Goal: Task Accomplishment & Management: Manage account settings

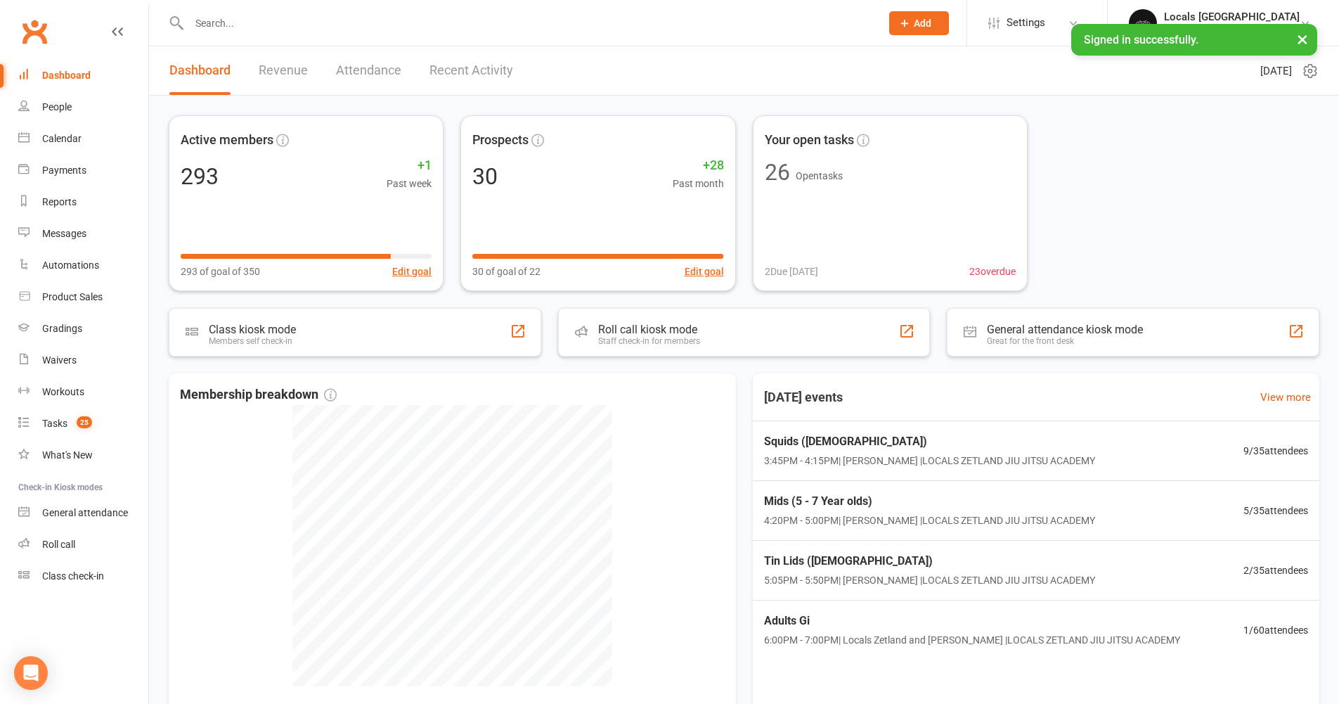
click at [228, 25] on input "text" at bounding box center [528, 23] width 686 height 20
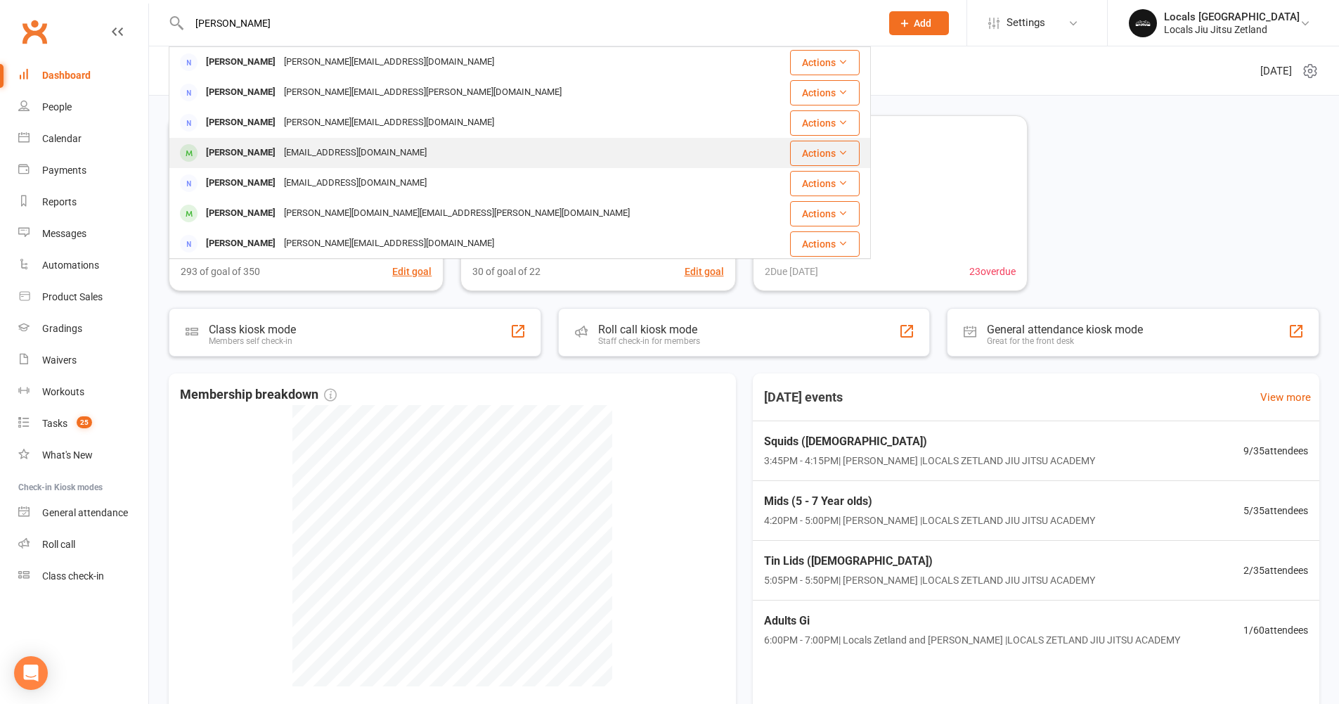
type input "daniel b"
click at [280, 152] on div "Adriptp@hotmail.com" at bounding box center [355, 153] width 151 height 20
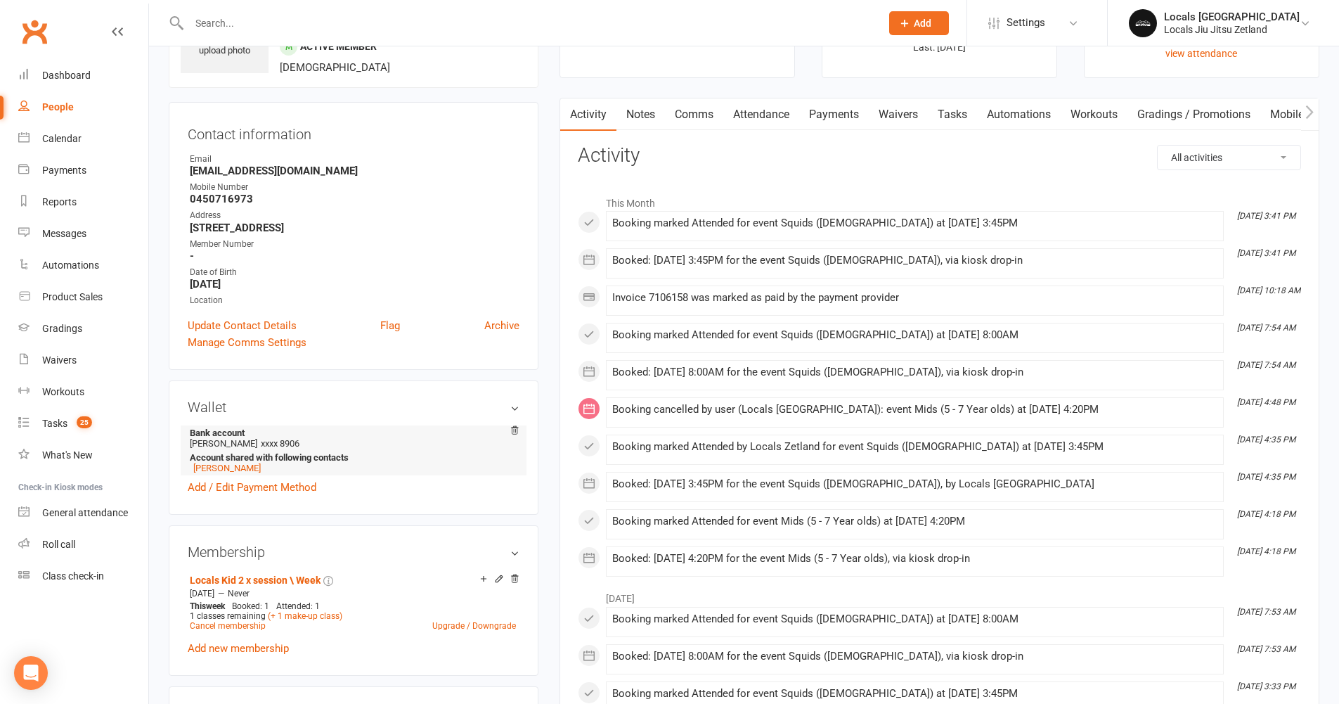
scroll to position [103, 0]
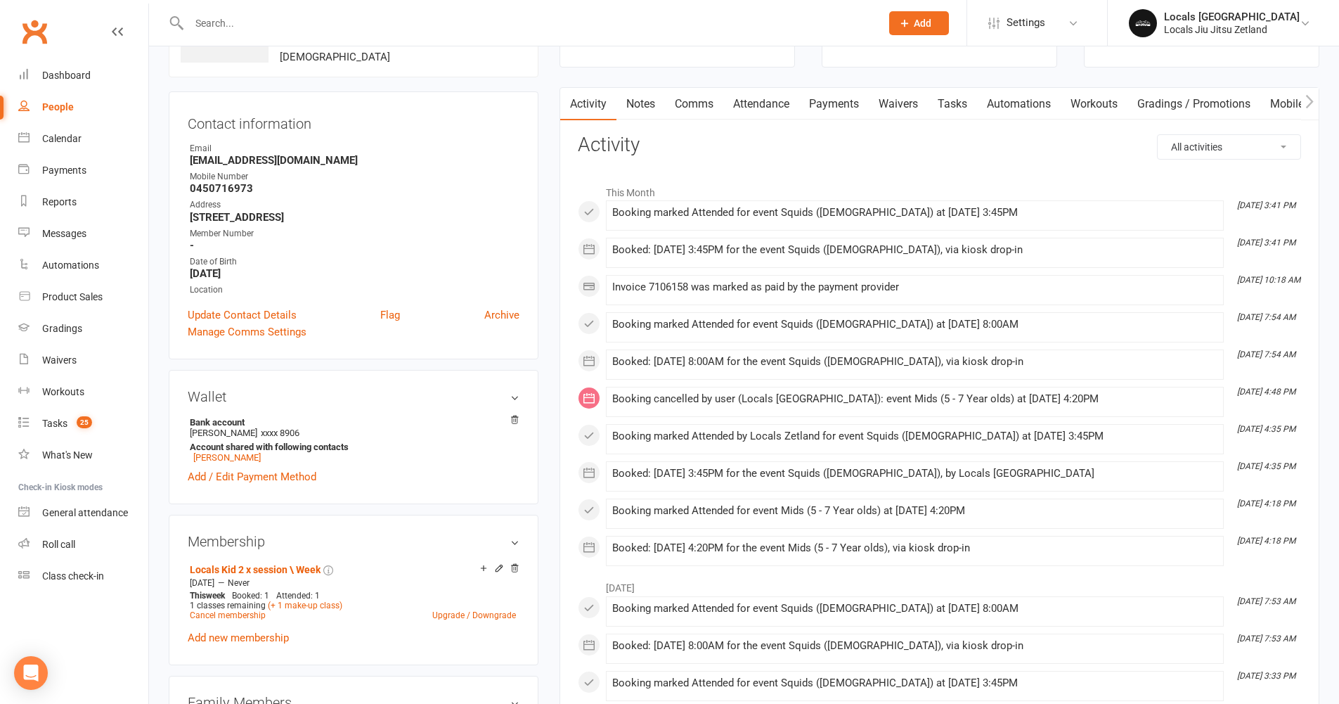
click at [823, 110] on link "Payments" at bounding box center [834, 104] width 70 height 32
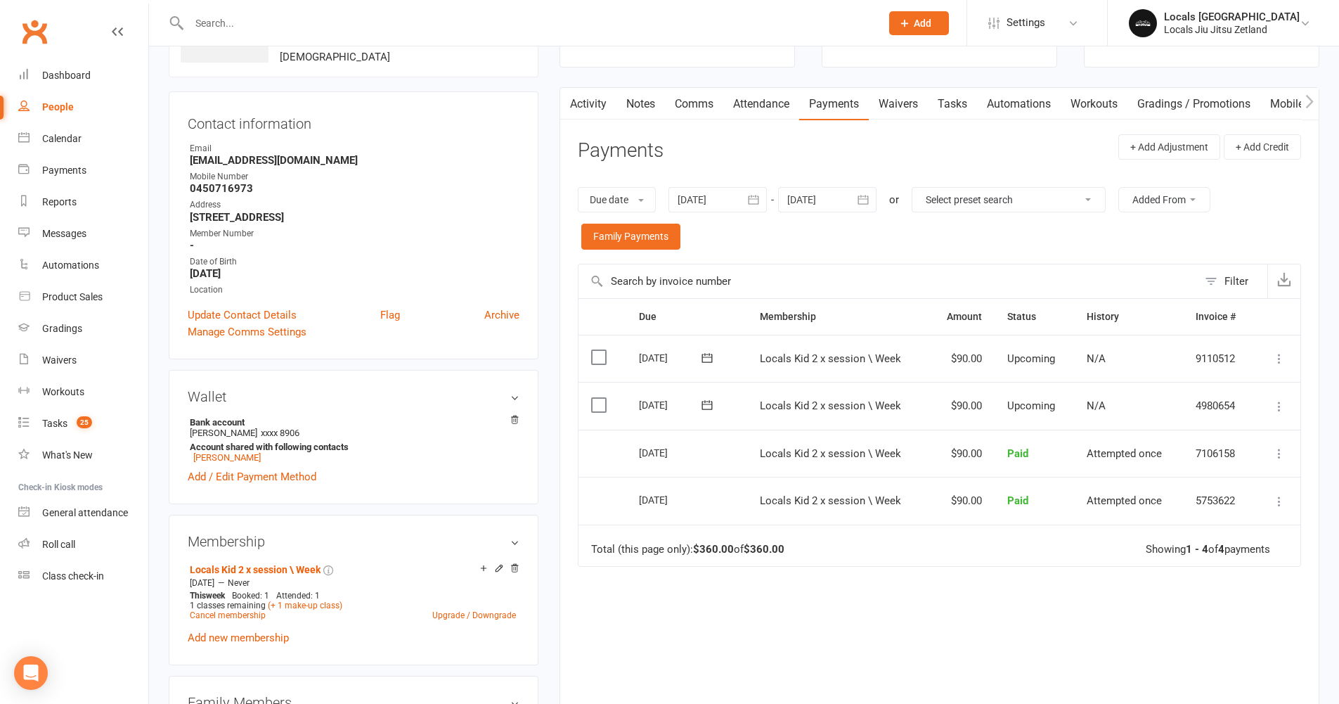
click at [221, 20] on input "text" at bounding box center [528, 23] width 686 height 20
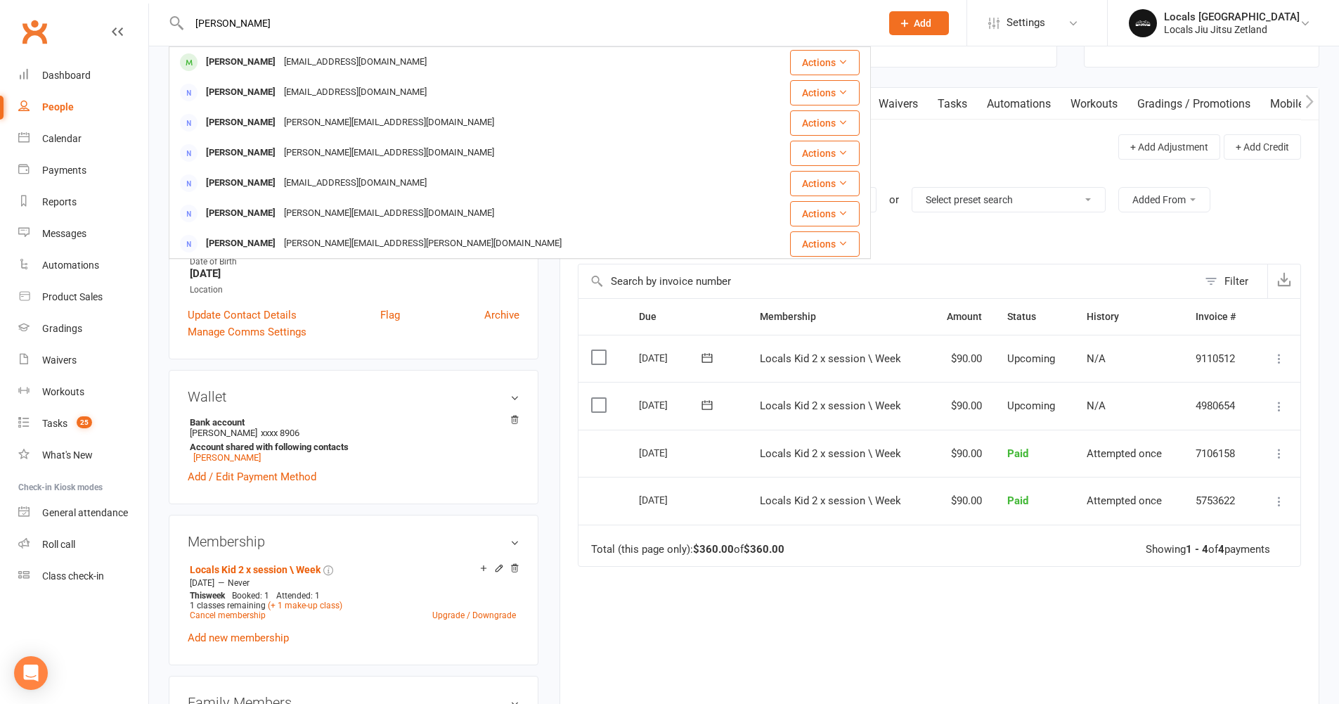
type input "danny"
click at [254, 58] on div "Danny Daowlis" at bounding box center [241, 62] width 78 height 20
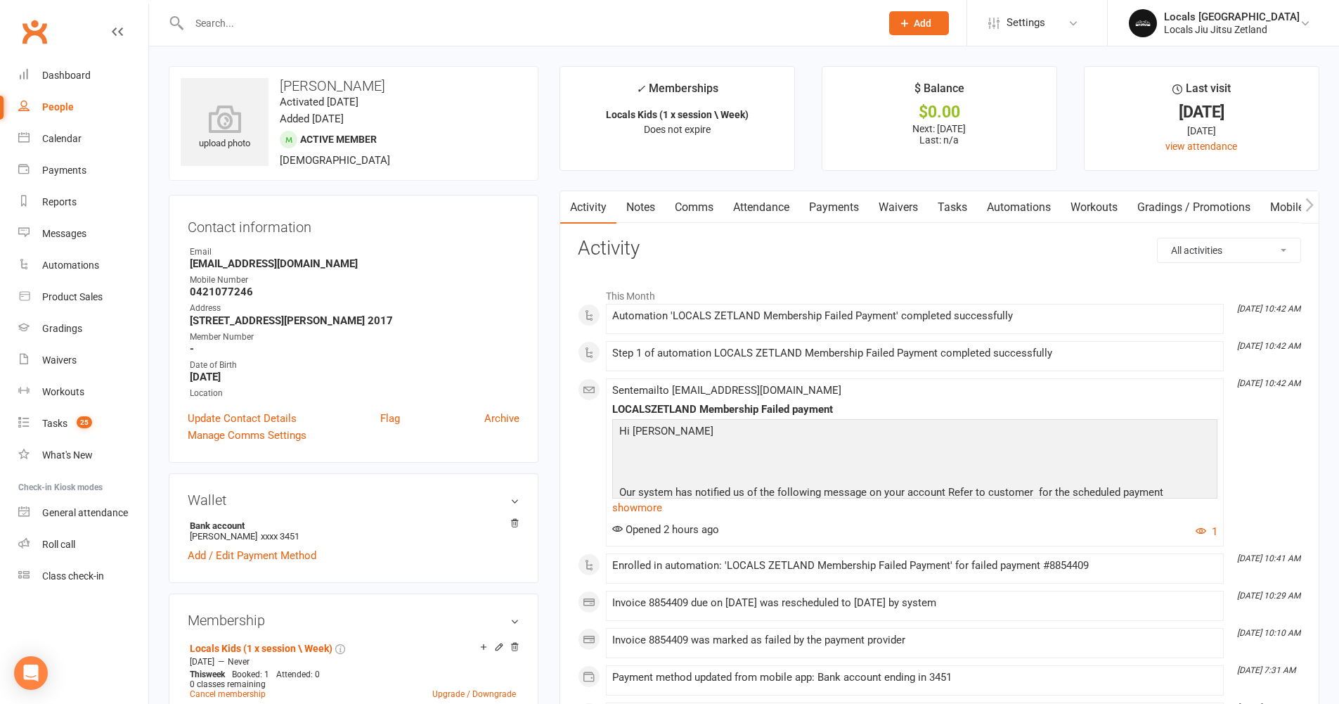
click at [852, 209] on link "Payments" at bounding box center [834, 207] width 70 height 32
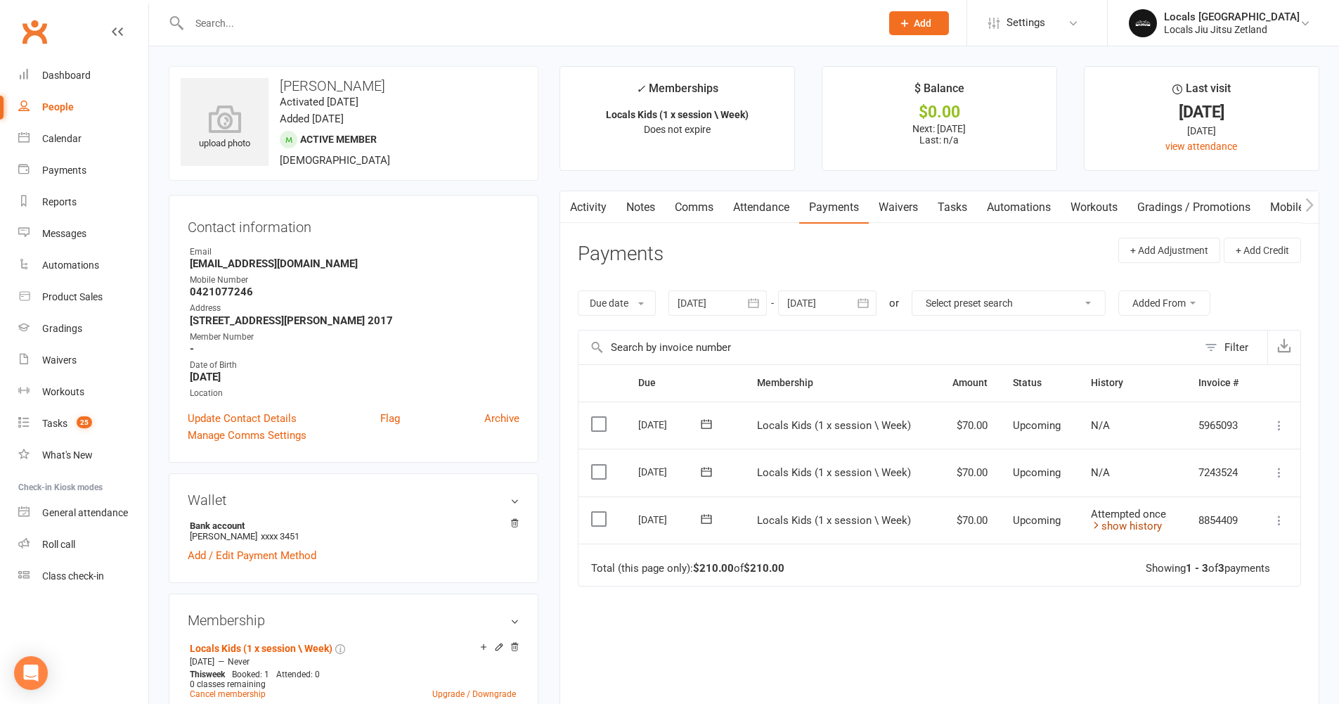
click at [1107, 525] on link "show history" at bounding box center [1126, 525] width 71 height 13
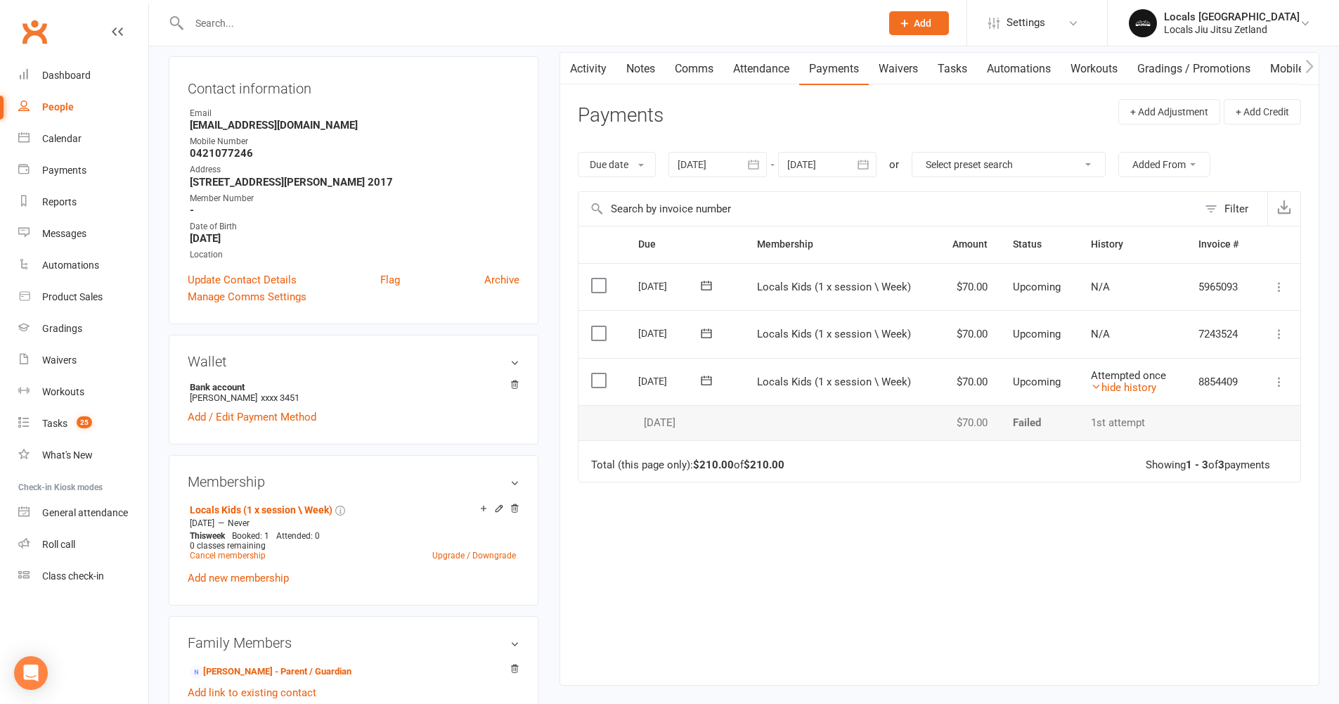
scroll to position [141, 0]
click at [1278, 384] on icon at bounding box center [1279, 379] width 14 height 14
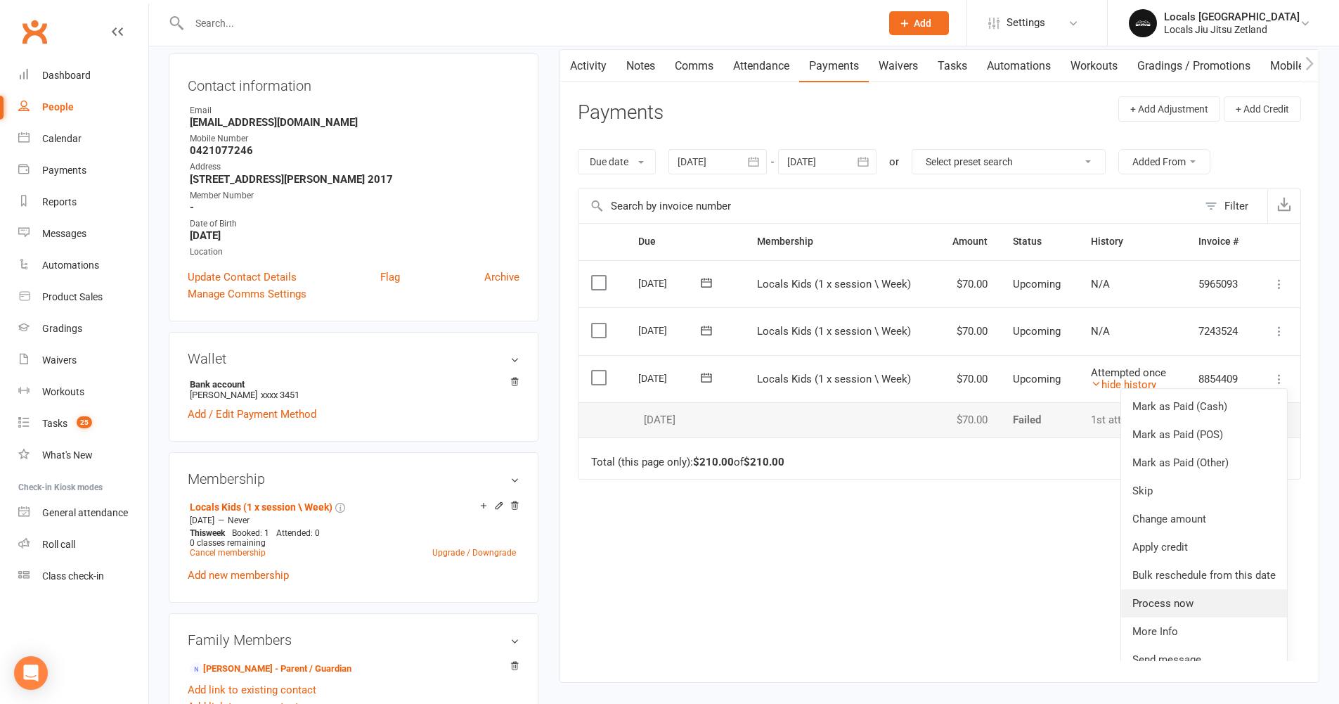
click at [1147, 598] on link "Process now" at bounding box center [1204, 603] width 166 height 28
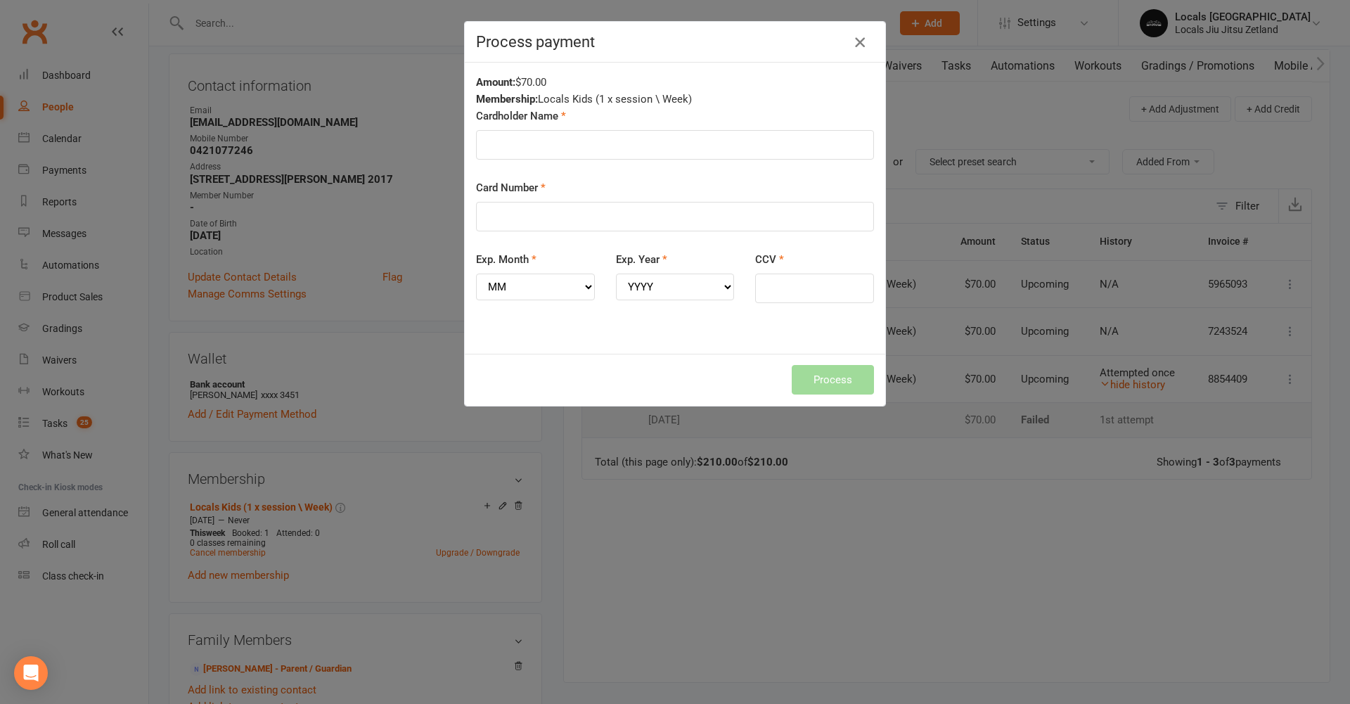
click at [851, 42] on icon "button" at bounding box center [859, 42] width 17 height 17
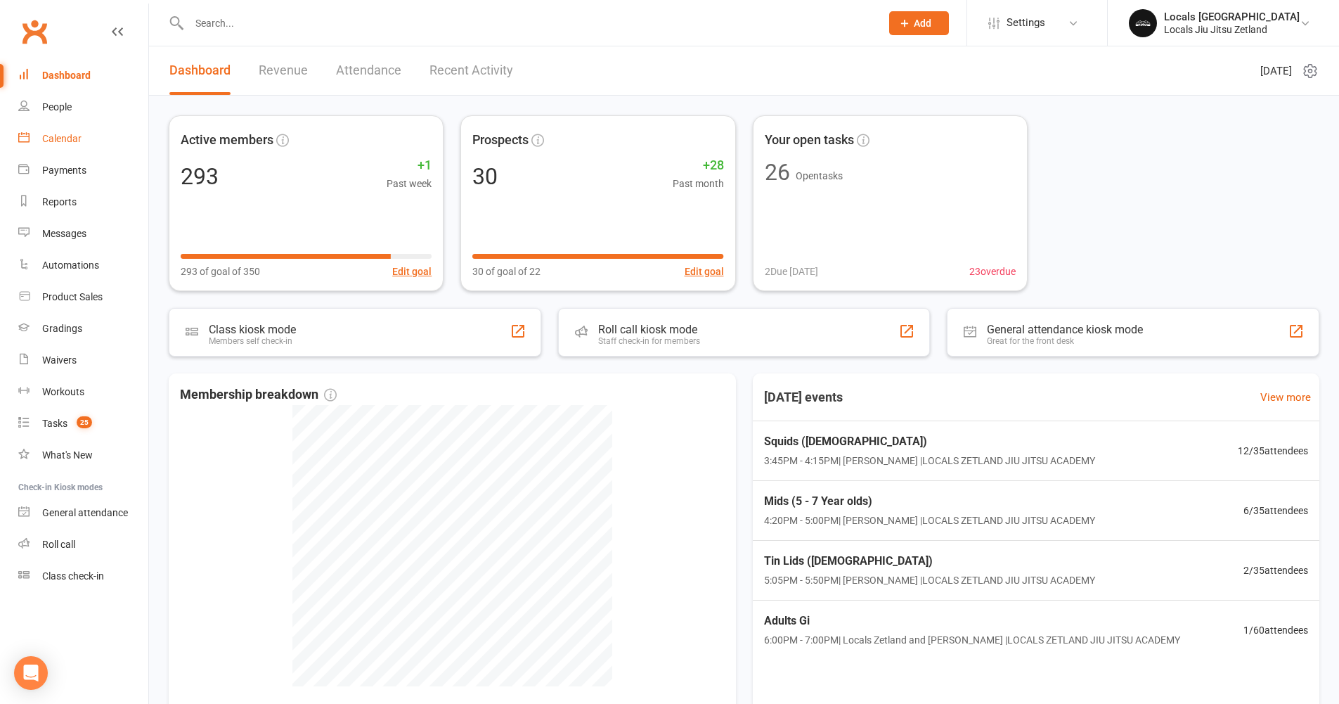
click at [56, 138] on div "Calendar" at bounding box center [61, 138] width 39 height 11
